Goal: Transaction & Acquisition: Register for event/course

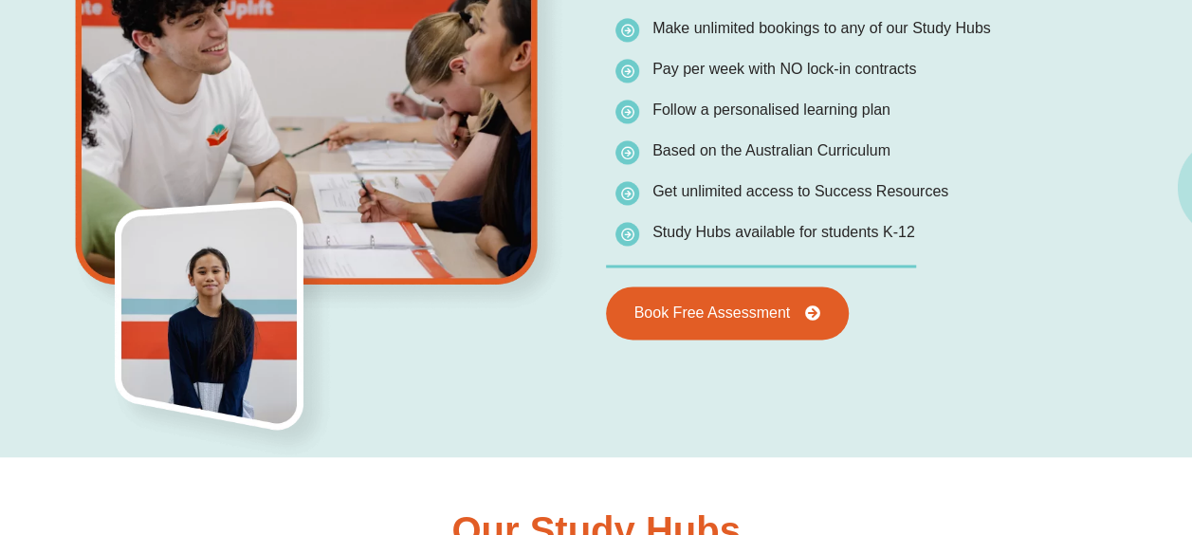
scroll to position [1327, 0]
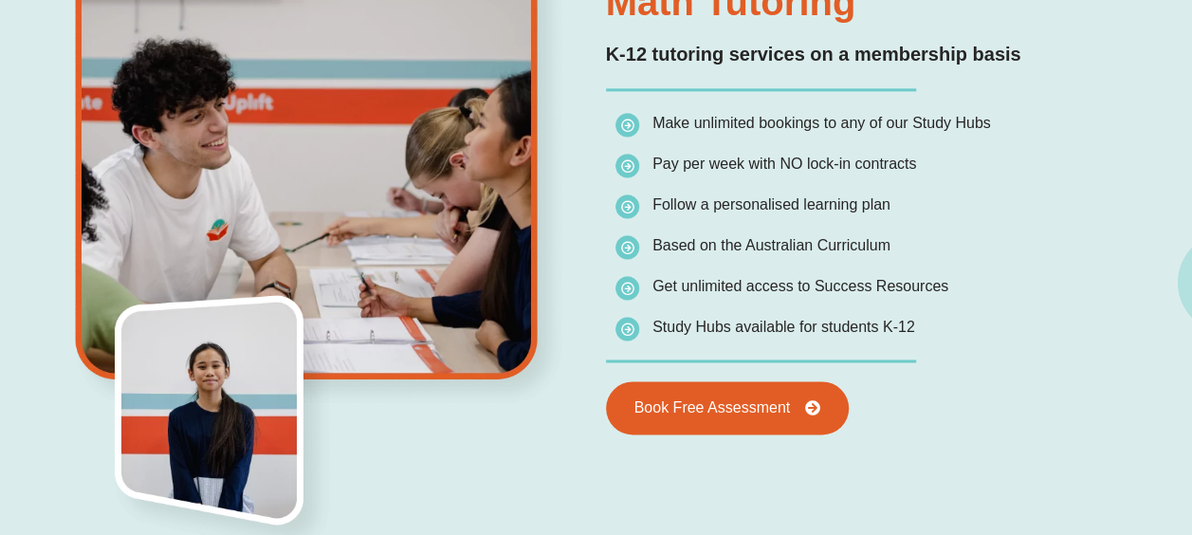
click at [845, 339] on span "Study Hubs available for students K-12" at bounding box center [765, 327] width 300 height 27
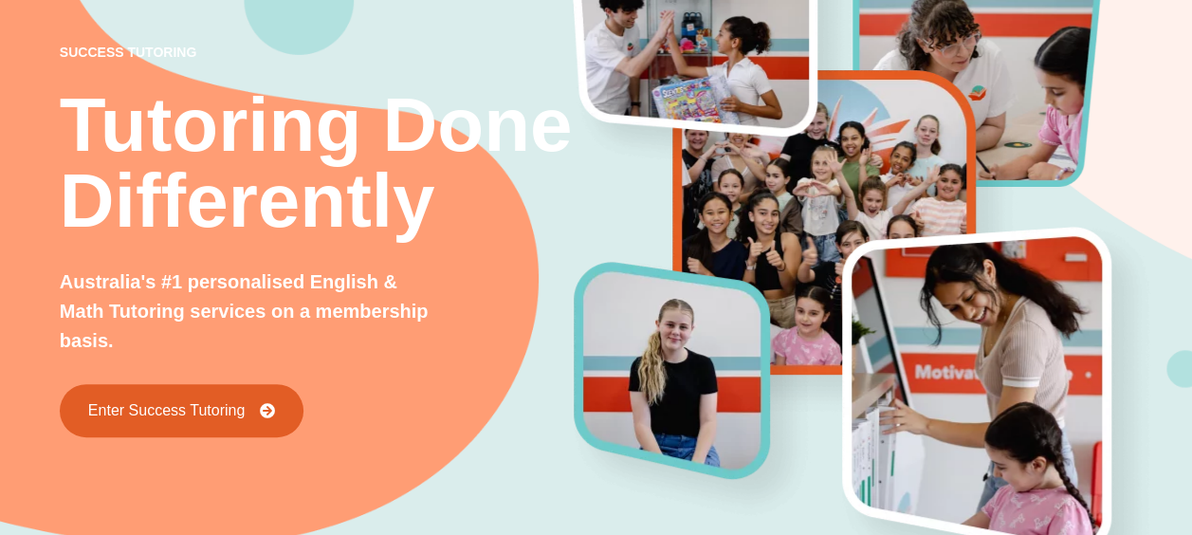
scroll to position [0, 0]
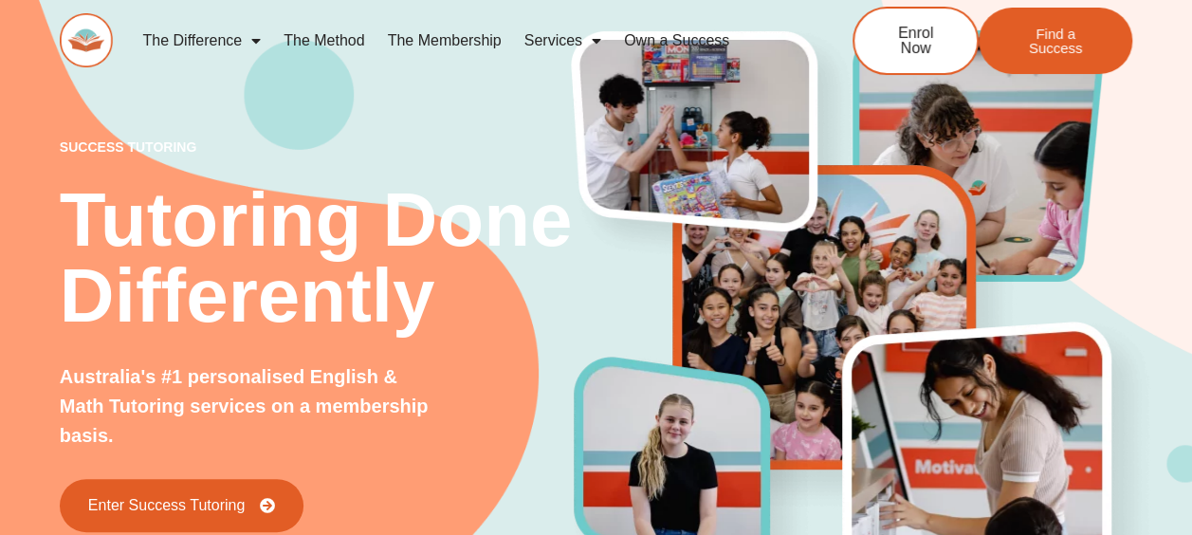
click at [462, 42] on link "The Membership" at bounding box center [444, 41] width 137 height 44
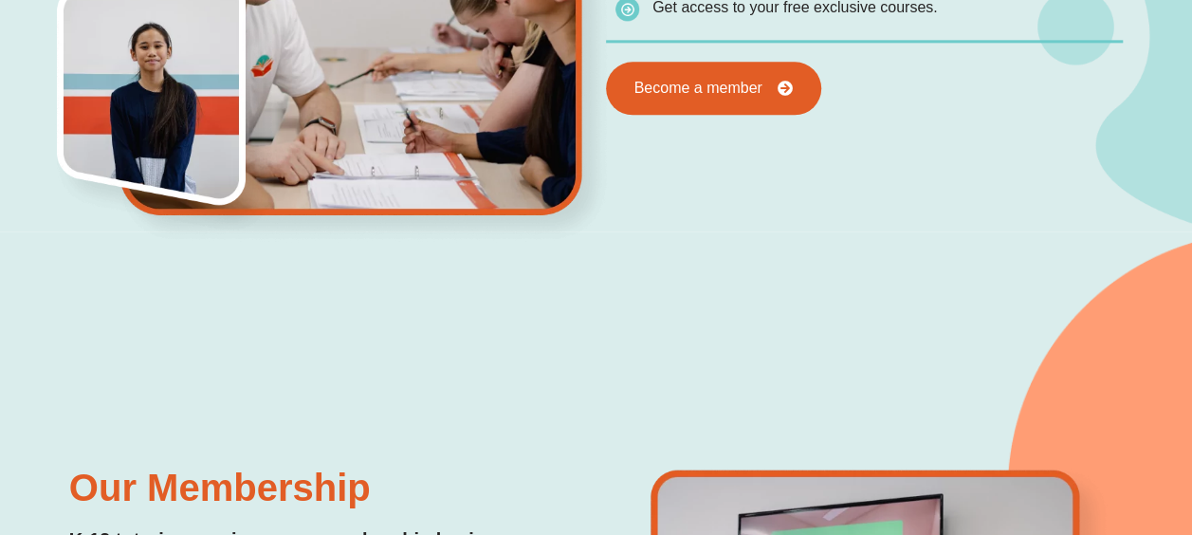
scroll to position [948, 0]
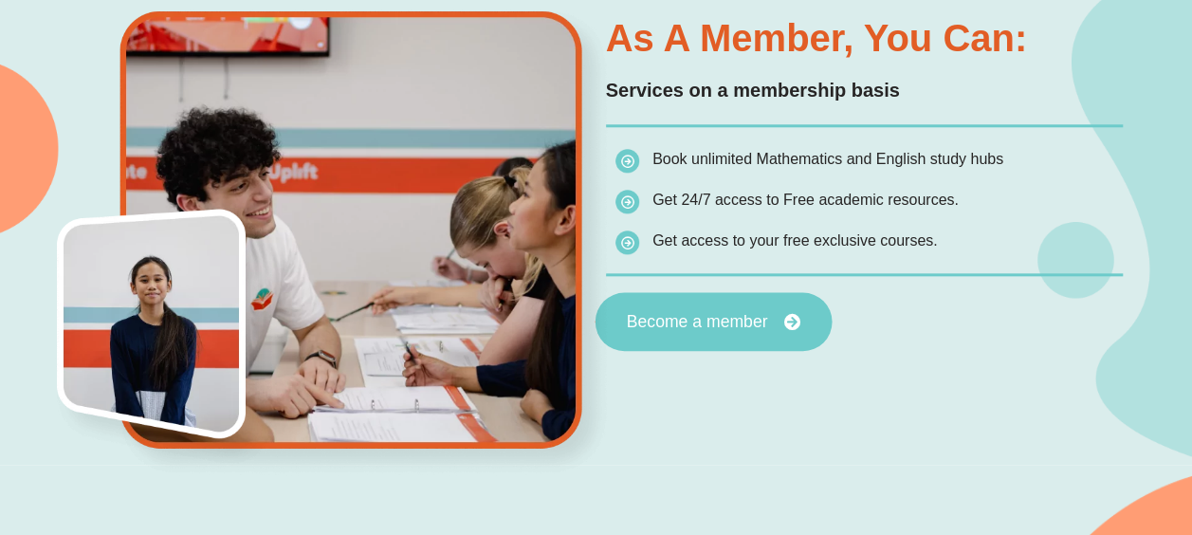
click at [697, 322] on span "Become a member" at bounding box center [696, 322] width 141 height 17
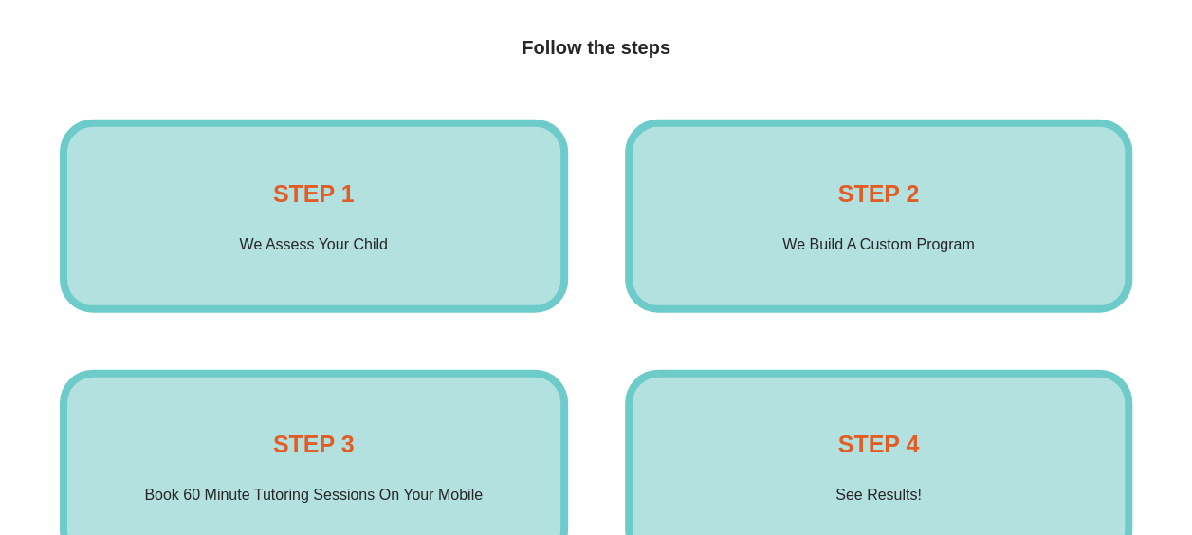
scroll to position [2844, 0]
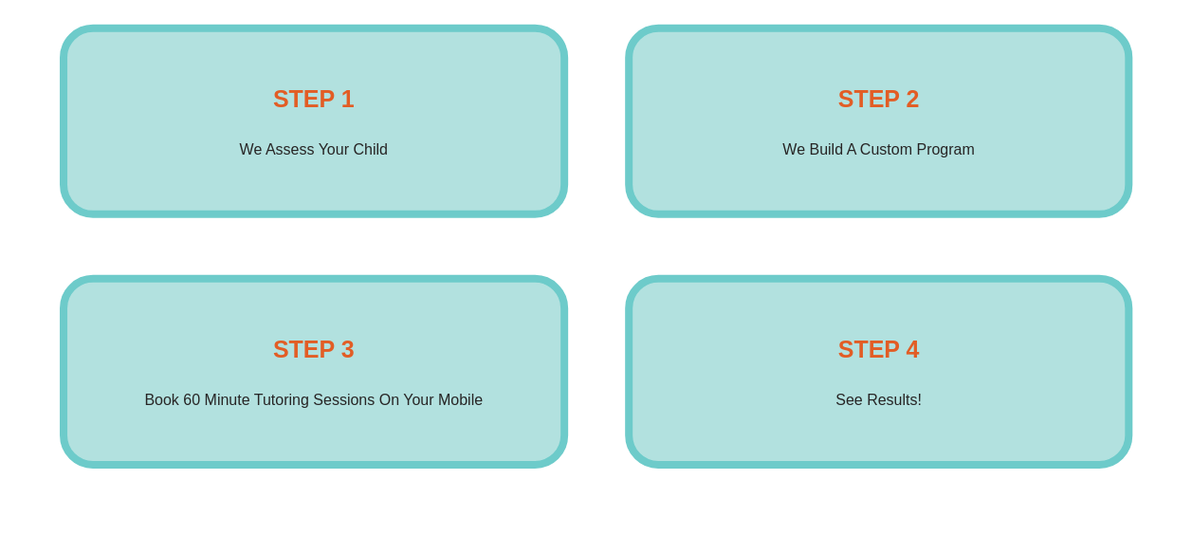
drag, startPoint x: 379, startPoint y: 432, endPoint x: 160, endPoint y: 340, distance: 237.5
click at [160, 340] on div "STEP 3 Book 60 Minute Tutoring Sessions On Your Mobile Enrol Now" at bounding box center [314, 371] width 508 height 193
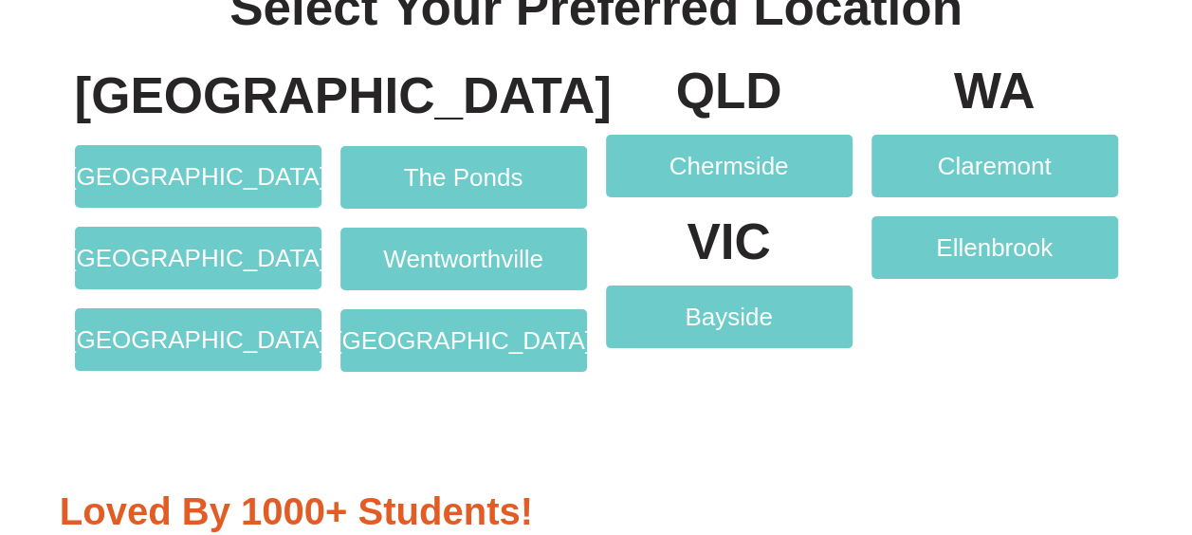
scroll to position [3603, 0]
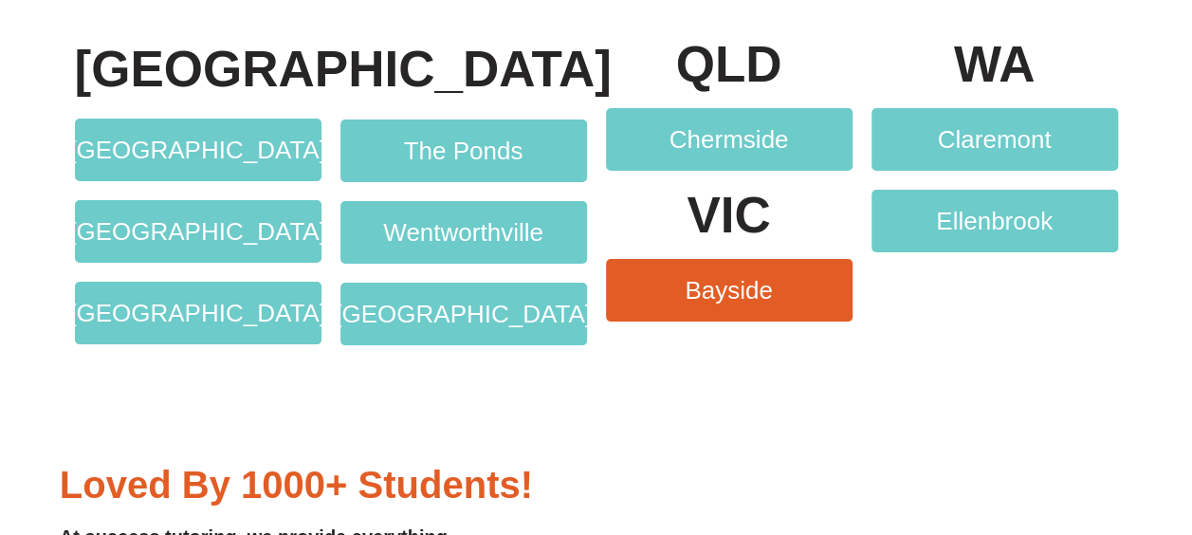
click at [735, 292] on span "Bayside" at bounding box center [728, 290] width 88 height 25
